Goal: Use online tool/utility: Utilize a website feature to perform a specific function

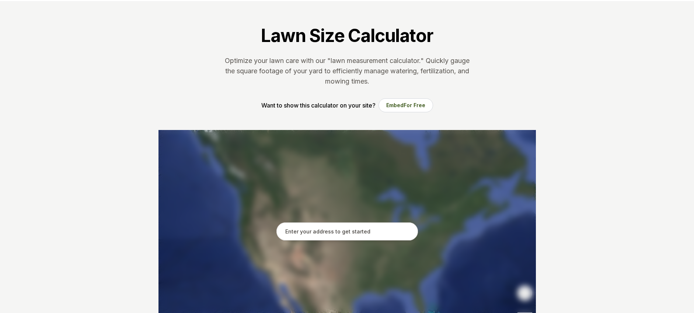
scroll to position [37, 0]
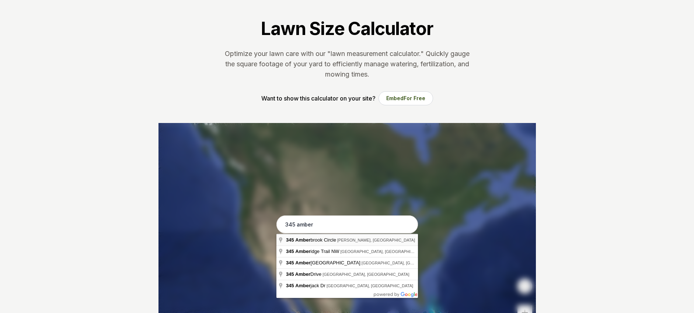
type input "345 Amberbrook Circle, Grayson, GA"
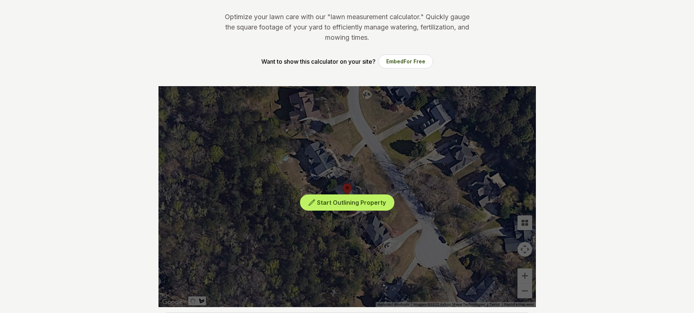
scroll to position [111, 0]
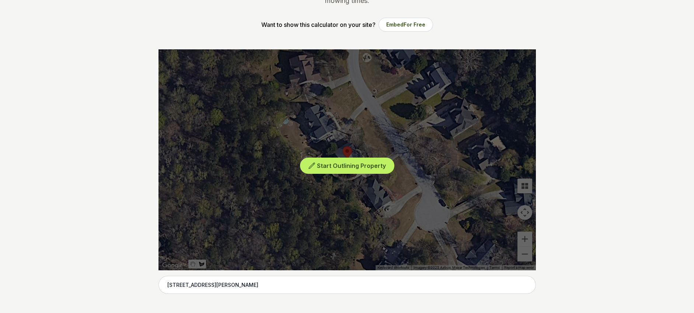
click at [411, 147] on div "Start Outlining Property" at bounding box center [347, 159] width 377 height 221
click at [463, 149] on div "Start Outlining Property" at bounding box center [347, 159] width 377 height 221
click at [369, 162] on span "Start Outlining Property" at bounding box center [351, 165] width 69 height 7
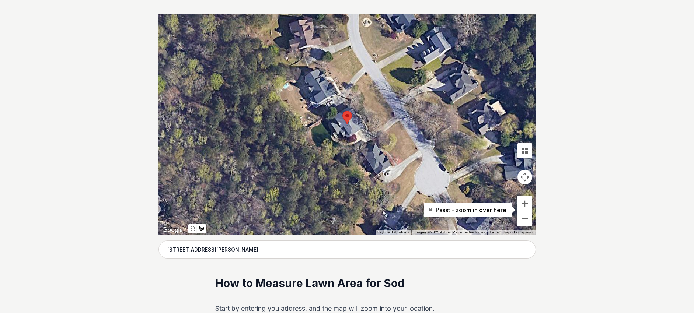
scroll to position [147, 0]
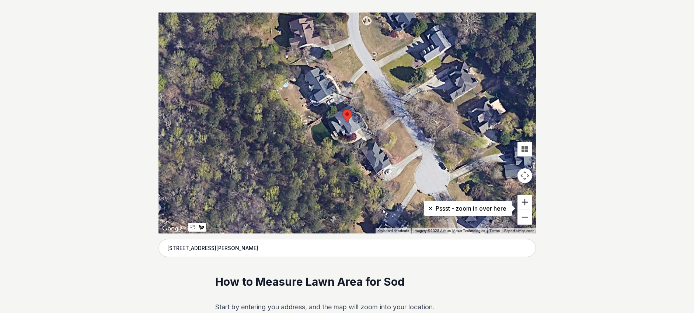
click at [525, 202] on button "Zoom in" at bounding box center [525, 202] width 15 height 15
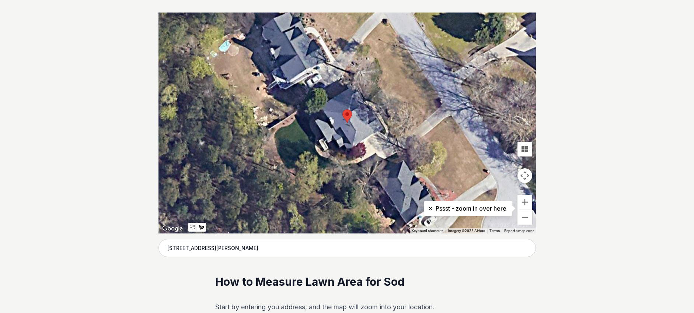
click at [408, 130] on div at bounding box center [347, 123] width 377 height 221
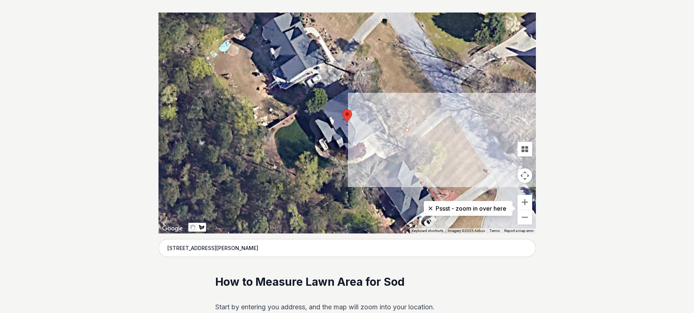
click at [443, 104] on div at bounding box center [347, 123] width 377 height 221
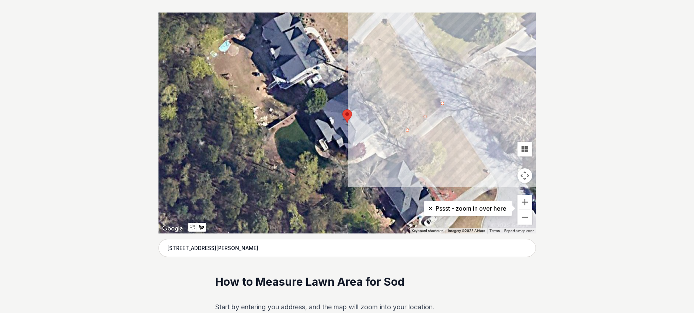
click at [401, 36] on div at bounding box center [347, 123] width 377 height 221
click at [376, 57] on div at bounding box center [347, 123] width 377 height 221
click at [385, 72] on div at bounding box center [347, 123] width 377 height 221
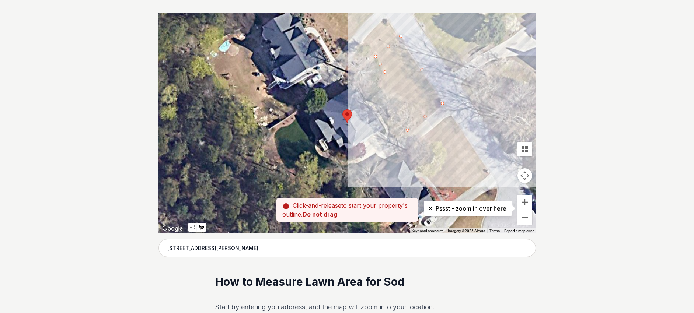
click at [376, 84] on div at bounding box center [347, 123] width 377 height 221
click at [390, 100] on div at bounding box center [347, 123] width 377 height 221
